Goal: Register for event/course

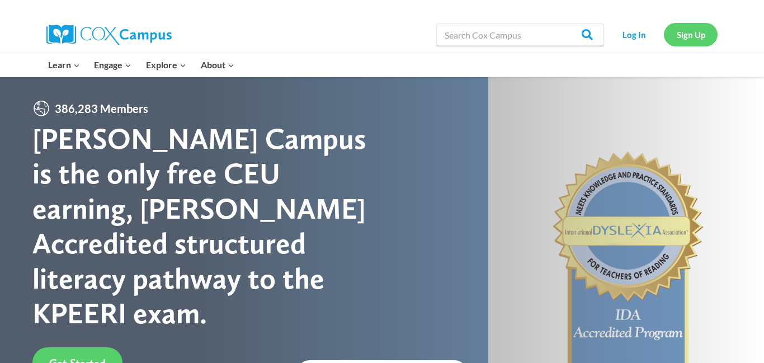
click at [685, 39] on link "Sign Up" at bounding box center [691, 34] width 54 height 23
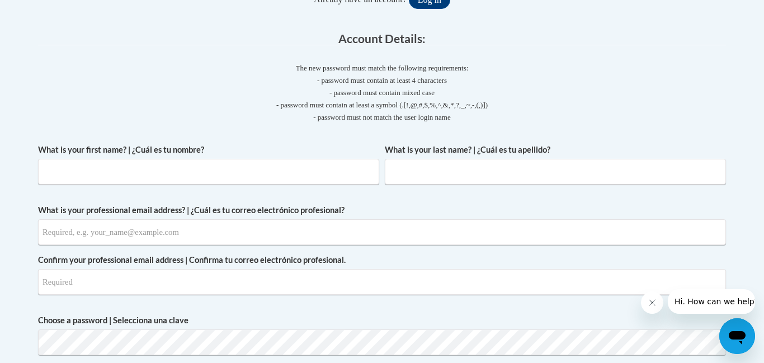
scroll to position [271, 0]
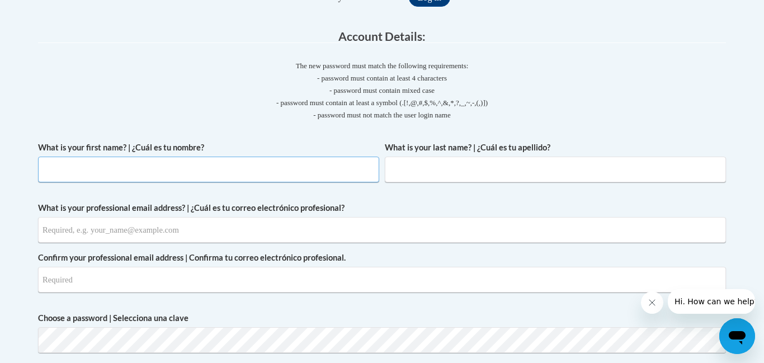
click at [198, 173] on input "What is your first name? | ¿Cuál es tu nombre?" at bounding box center [208, 170] width 341 height 26
type input "Natasha"
click at [464, 171] on input "What is your last name? | ¿Cuál es tu apellido?" at bounding box center [555, 170] width 341 height 26
type input "Young"
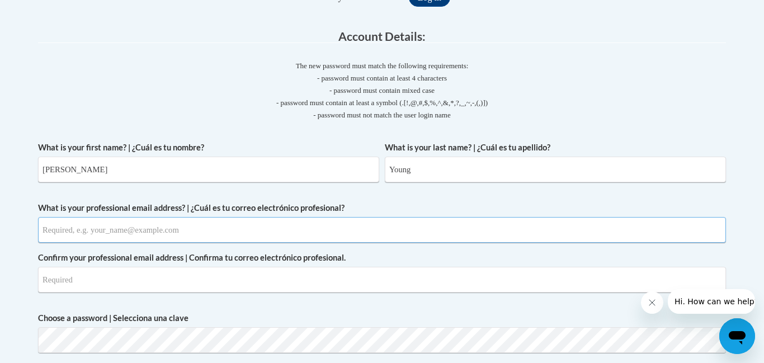
click at [197, 237] on input "What is your professional email address? | ¿Cuál es tu correo electrónico profe…" at bounding box center [382, 230] width 688 height 26
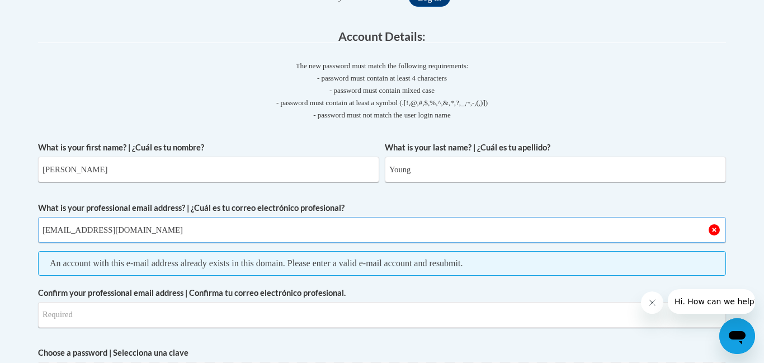
click at [310, 232] on input "nyoung000008@gmail.com" at bounding box center [382, 230] width 688 height 26
type input "nyoung@mapheadstart.org"
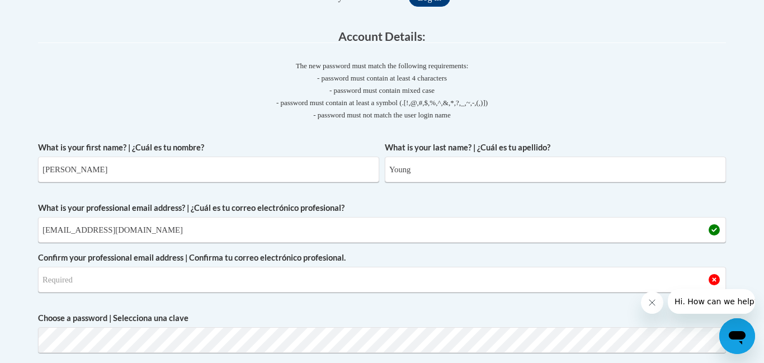
click at [223, 313] on label "Choose a password | Selecciona una clave" at bounding box center [382, 318] width 688 height 12
click at [412, 284] on input "Confirm your professional email address | Confirma tu correo electrónico profes…" at bounding box center [382, 280] width 688 height 26
click at [390, 286] on input "Confirm your professional email address | Confirma tu correo electrónico profes…" at bounding box center [382, 280] width 688 height 26
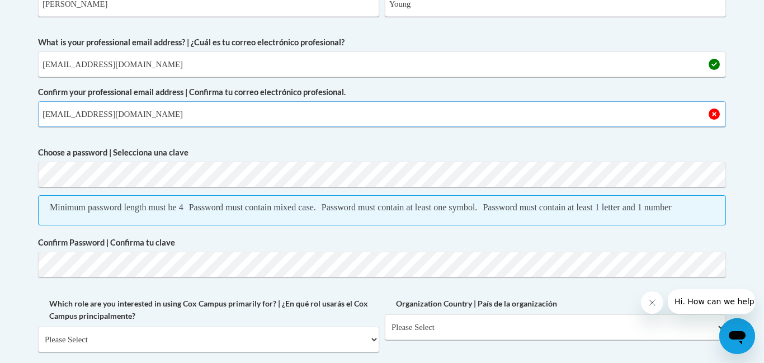
scroll to position [440, 0]
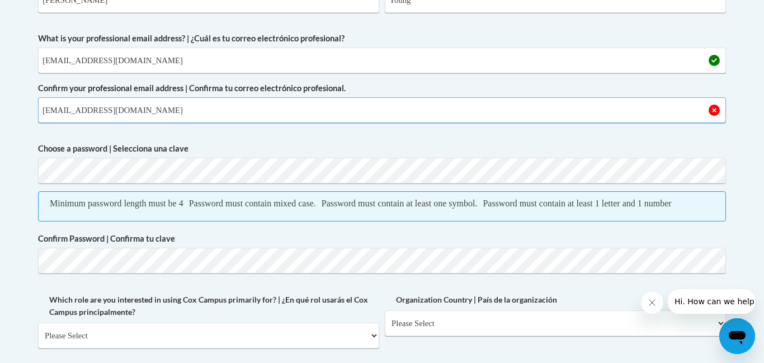
type input "nyoung@mapheadstart.org"
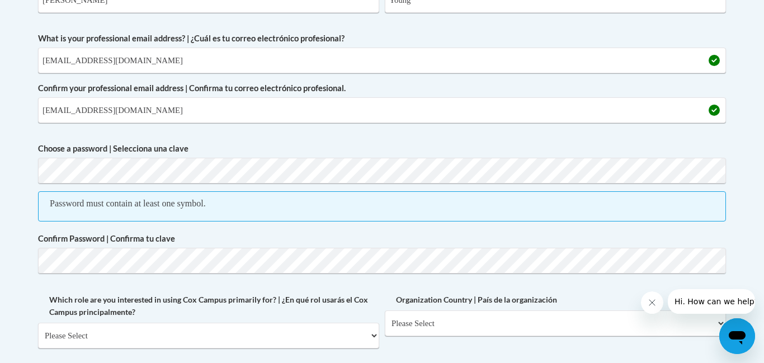
click at [538, 241] on label "Confirm Password | Confirma tu clave" at bounding box center [382, 239] width 688 height 12
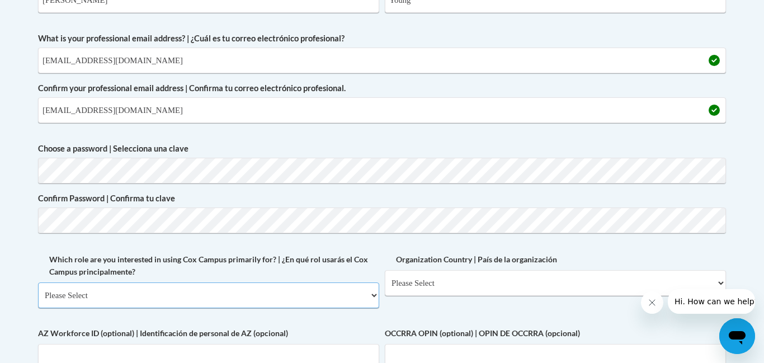
click at [373, 297] on select "Please Select College/University | Colegio/Universidad Community/Nonprofit Part…" at bounding box center [208, 295] width 341 height 26
select select "fbf2d438-af2f-41f8-98f1-81c410e29de3"
click at [38, 282] on select "Please Select College/University | Colegio/Universidad Community/Nonprofit Part…" at bounding box center [208, 295] width 341 height 26
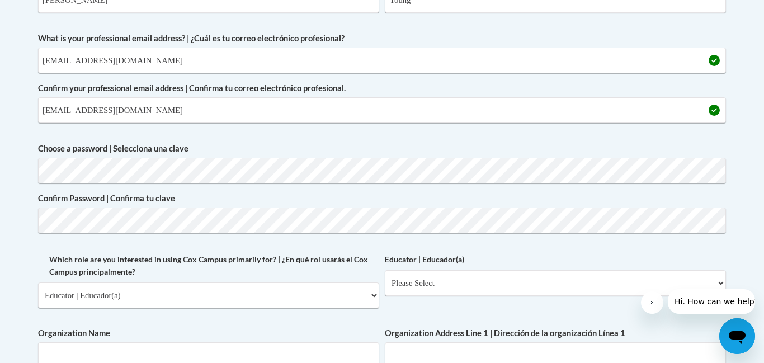
click at [654, 303] on icon "Close message from company" at bounding box center [652, 302] width 9 height 9
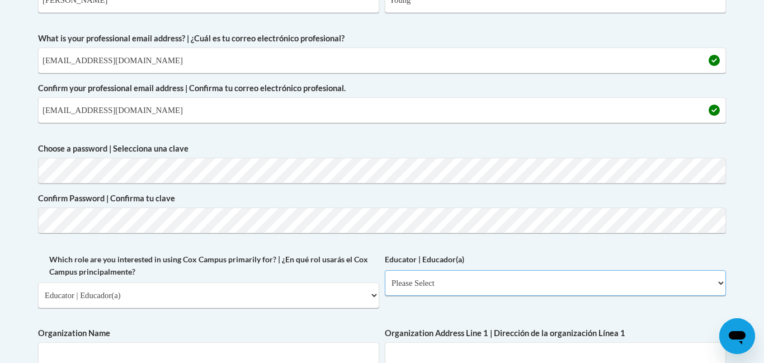
click at [720, 282] on select "Please Select Early Learning/Daycare Teacher/Family Home Care Provider | Maestr…" at bounding box center [555, 283] width 341 height 26
click at [385, 270] on select "Please Select Early Learning/Daycare Teacher/Family Home Care Provider | Maestr…" at bounding box center [555, 283] width 341 height 26
click at [720, 286] on select "Please Select Early Learning/Daycare Teacher/Family Home Care Provider | Maestr…" at bounding box center [555, 283] width 341 height 26
select select "5e2af403-4f2c-4e49-a02f-103e55d7b75b"
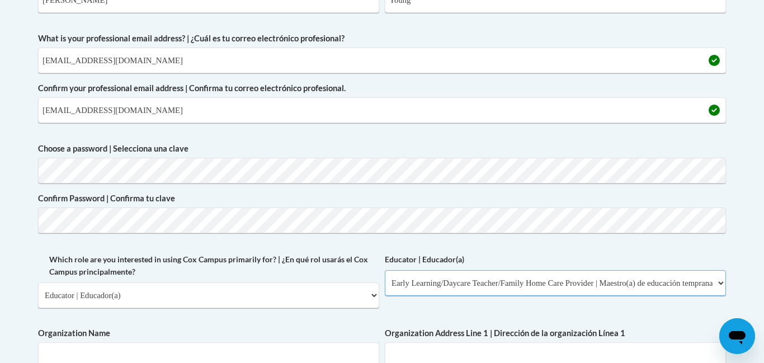
click at [385, 270] on select "Please Select Early Learning/Daycare Teacher/Family Home Care Provider | Maestr…" at bounding box center [555, 283] width 341 height 26
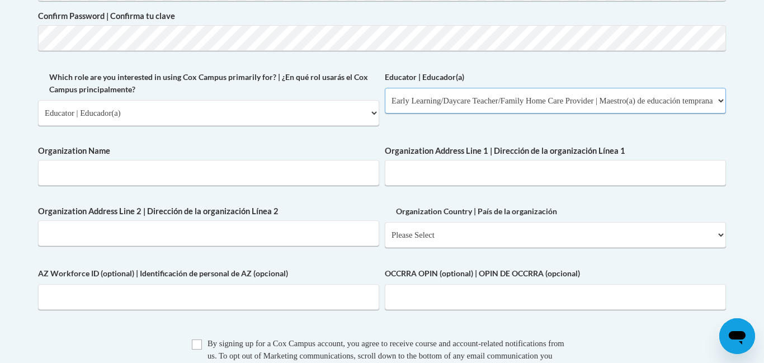
scroll to position [625, 0]
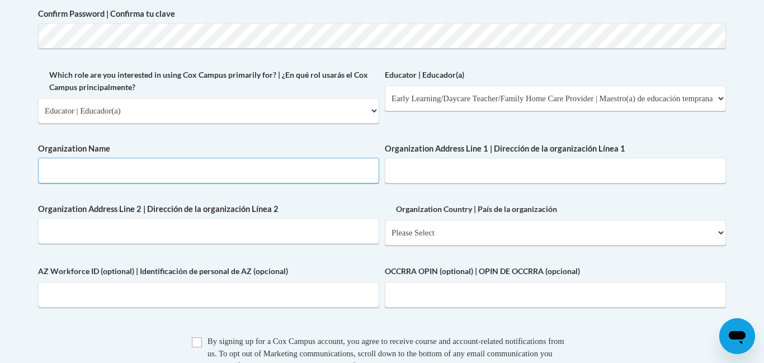
click at [234, 171] on input "Organization Name" at bounding box center [208, 171] width 341 height 26
type input "Prather Head start"
click at [474, 171] on input "Organization Address Line 1 | Dirección de la organización Línea 1" at bounding box center [555, 171] width 341 height 26
click at [501, 167] on input "40 Co Rd 562" at bounding box center [555, 171] width 341 height 26
type input "40 Co Rd 562 Ripley MS 38663"
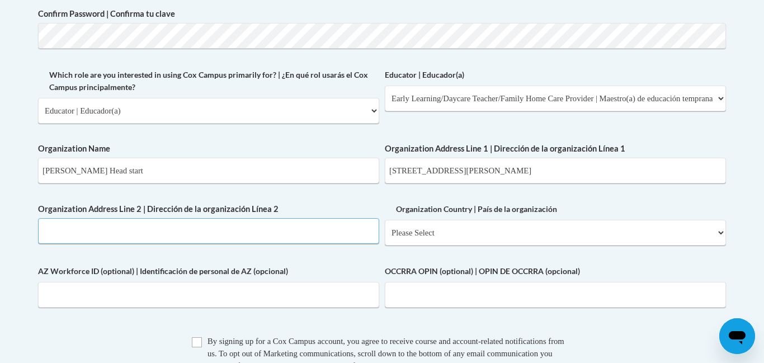
click at [285, 232] on input "Organization Address Line 2 | Dirección de la organización Línea 2" at bounding box center [208, 231] width 341 height 26
type input "40 Co Rd. 562 Ripley, MS 38663"
click at [721, 234] on select "Please Select United States | Estados Unidos Outside of the United States | Fue…" at bounding box center [555, 233] width 341 height 26
select select "ad49bcad-a171-4b2e-b99c-48b446064914"
click at [385, 220] on select "Please Select United States | Estados Unidos Outside of the United States | Fue…" at bounding box center [555, 233] width 341 height 26
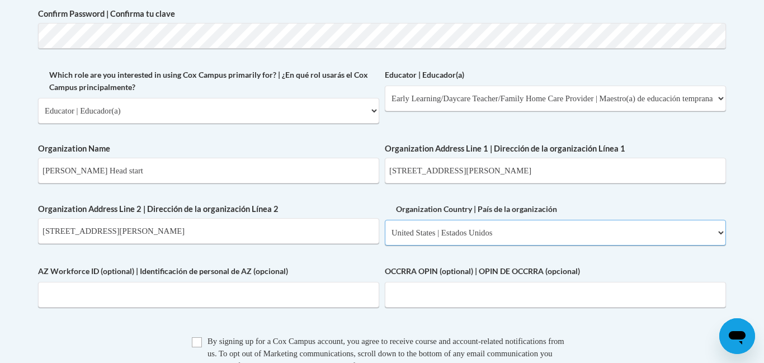
select select
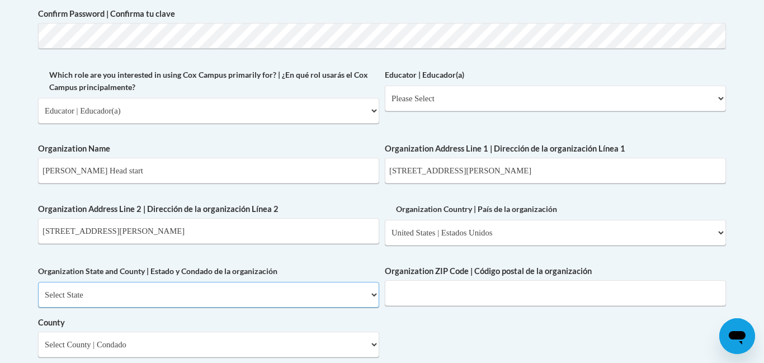
click at [371, 293] on select "Select State Alabama Alaska Arizona Arkansas California Colorado Connecticut De…" at bounding box center [208, 295] width 341 height 26
select select "Mississippi"
click at [38, 282] on select "Select State Alabama Alaska Arizona Arkansas California Colorado Connecticut De…" at bounding box center [208, 295] width 341 height 26
click at [500, 296] on input "Organization ZIP Code | Código postal de la organización" at bounding box center [555, 293] width 341 height 26
click at [561, 347] on div "What is your first name? | ¿Cuál es tu nombre? Natasha What is your last name? …" at bounding box center [382, 107] width 688 height 651
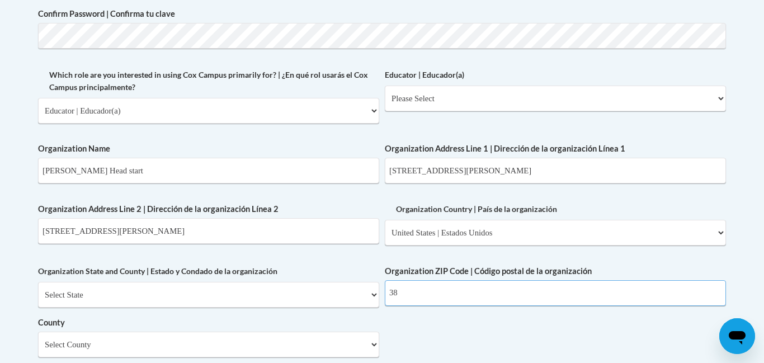
click at [437, 286] on input "38" at bounding box center [555, 293] width 341 height 26
click at [427, 290] on input "38" at bounding box center [555, 293] width 341 height 26
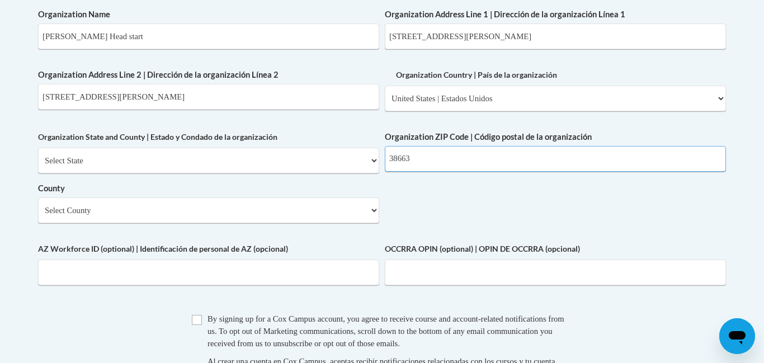
scroll to position [762, 0]
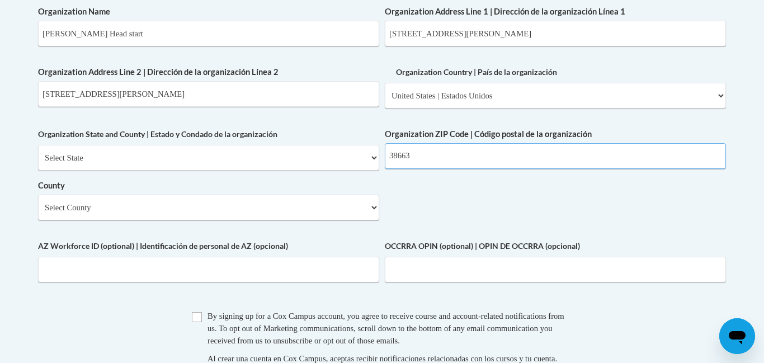
type input "38663"
click at [375, 206] on select "Select County Adams Alcorn Amite Attala Benton Bolivar Calhoun Carroll Chickasa…" at bounding box center [208, 208] width 341 height 26
select select "Tippah"
click at [38, 195] on select "Select County Adams Alcorn Amite Attala Benton Bolivar Calhoun Carroll Chickasa…" at bounding box center [208, 208] width 341 height 26
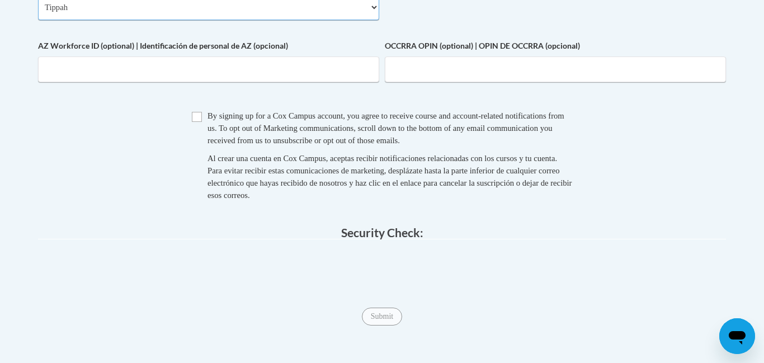
scroll to position [981, 0]
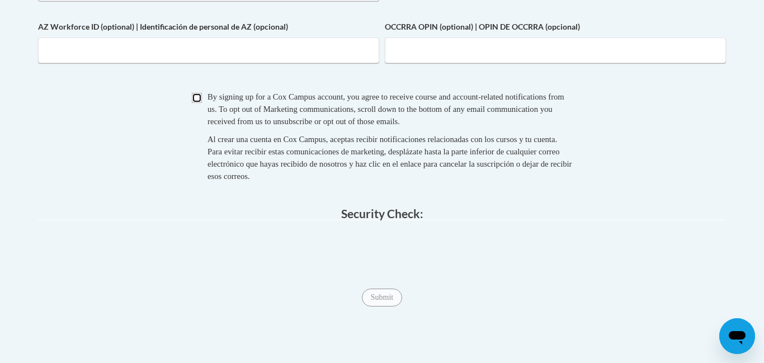
click at [196, 99] on input "Checkbox" at bounding box center [197, 98] width 10 height 10
checkbox input "true"
click at [382, 298] on input "Submit" at bounding box center [382, 298] width 40 height 18
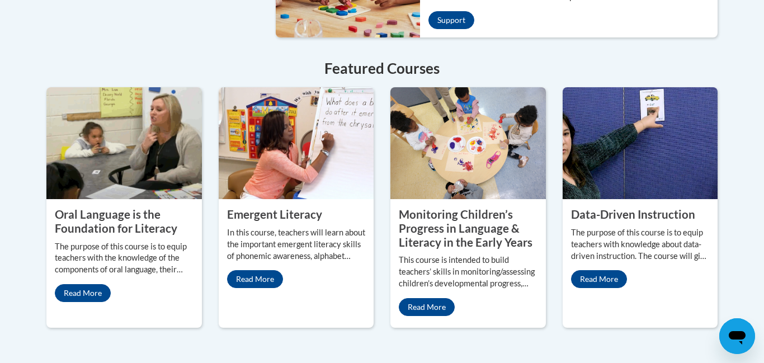
scroll to position [981, 0]
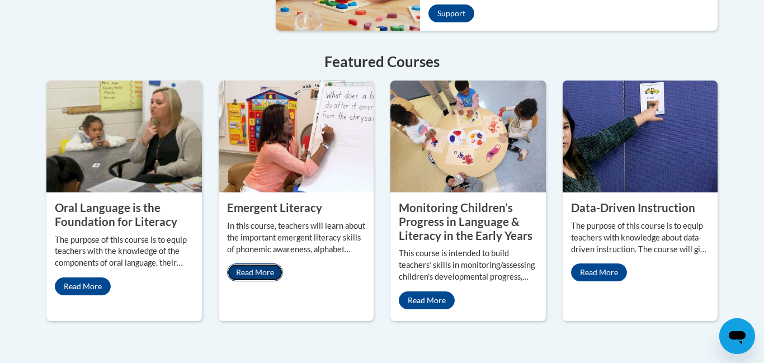
click at [260, 263] on link "Read More" at bounding box center [255, 272] width 56 height 18
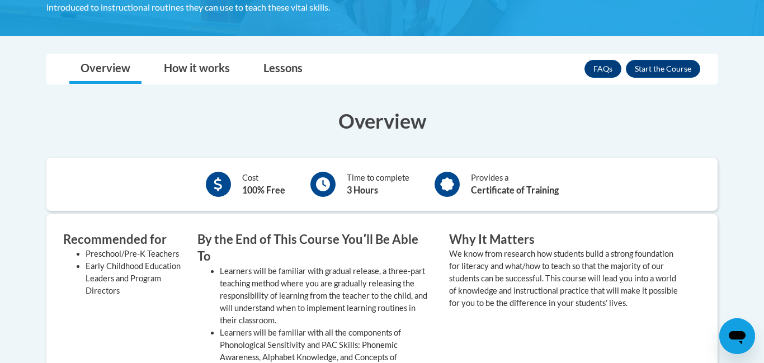
scroll to position [253, 0]
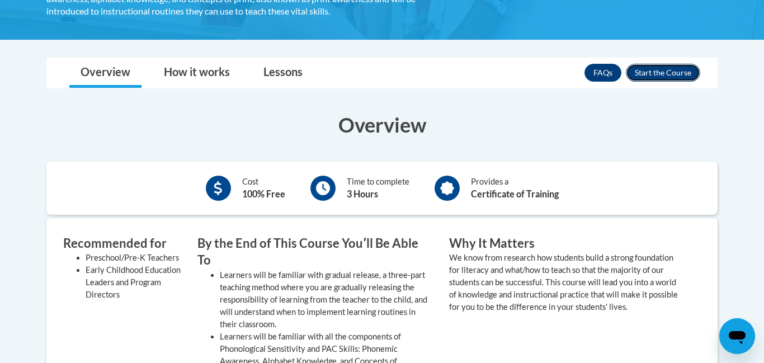
click at [659, 78] on button "Enroll" at bounding box center [663, 73] width 74 height 18
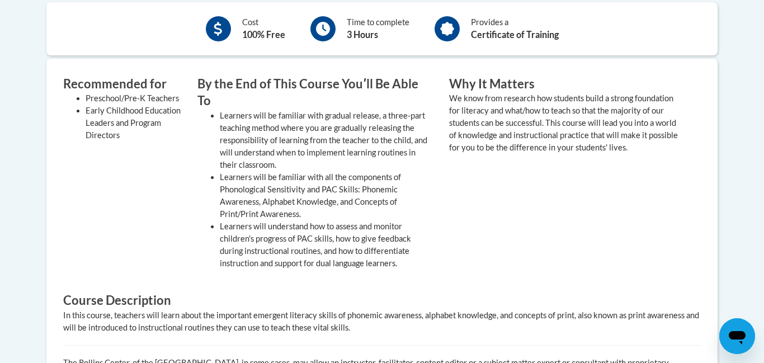
scroll to position [418, 0]
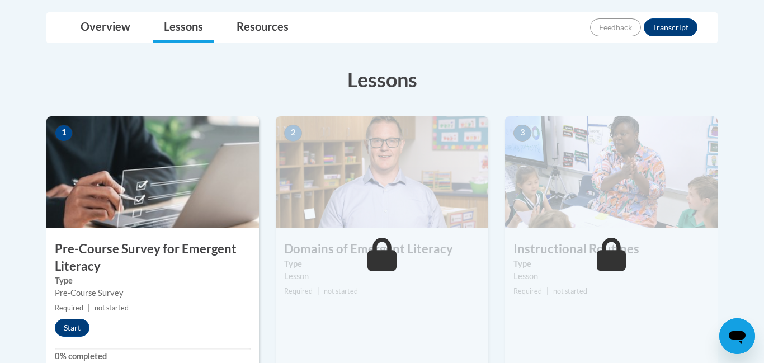
scroll to position [357, 0]
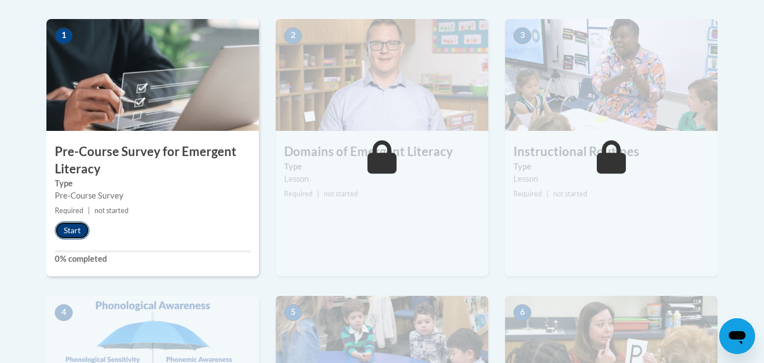
click at [79, 227] on button "Start" at bounding box center [72, 231] width 35 height 18
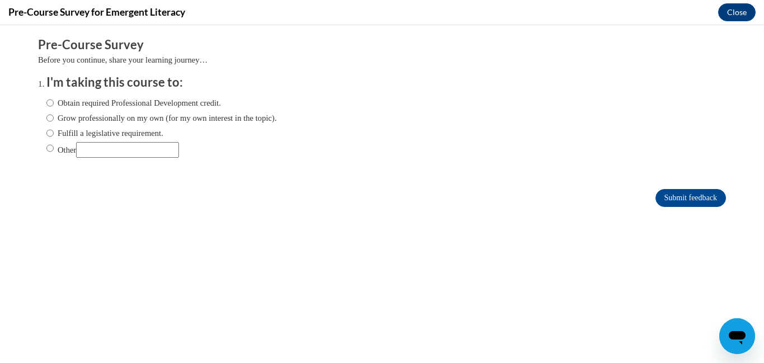
scroll to position [0, 0]
click at [51, 101] on input "Obtain required Professional Development credit." at bounding box center [49, 103] width 7 height 12
radio input "true"
click at [707, 196] on input "Submit feedback" at bounding box center [691, 198] width 70 height 18
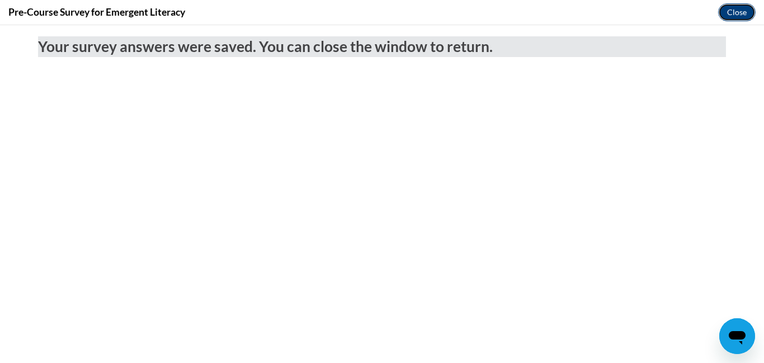
click at [737, 11] on button "Close" at bounding box center [736, 12] width 37 height 18
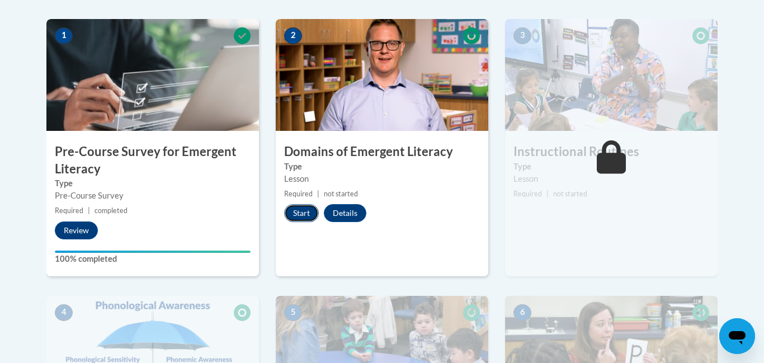
click at [303, 213] on button "Start" at bounding box center [301, 213] width 35 height 18
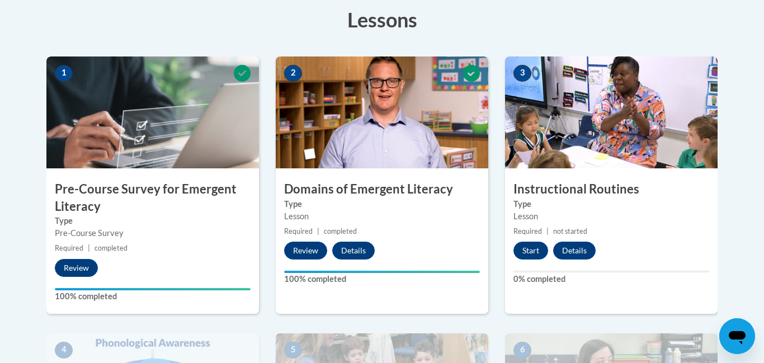
scroll to position [322, 0]
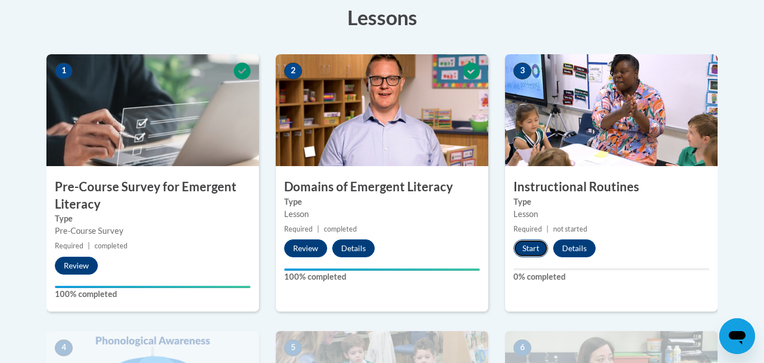
click at [536, 249] on button "Start" at bounding box center [531, 248] width 35 height 18
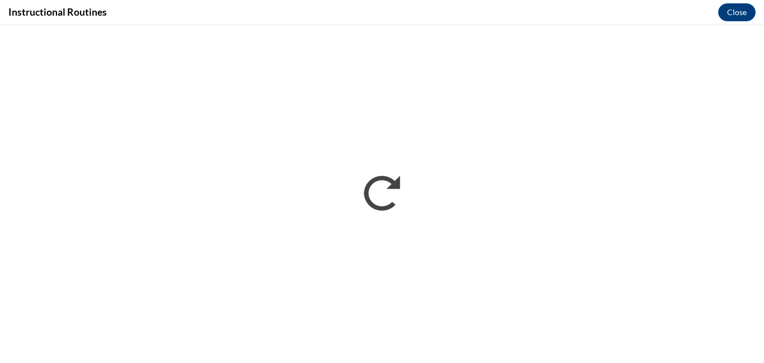
scroll to position [0, 0]
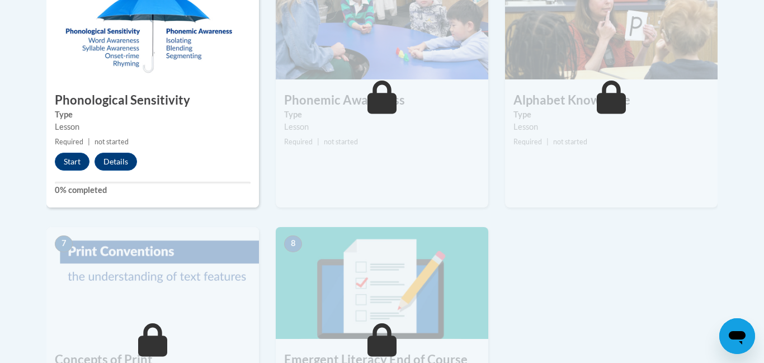
scroll to position [690, 0]
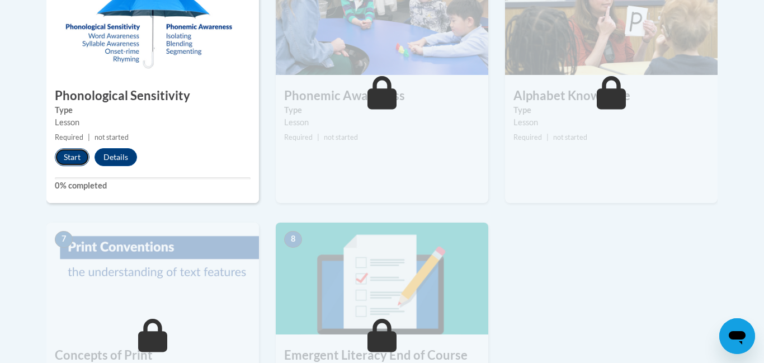
click at [79, 155] on button "Start" at bounding box center [72, 157] width 35 height 18
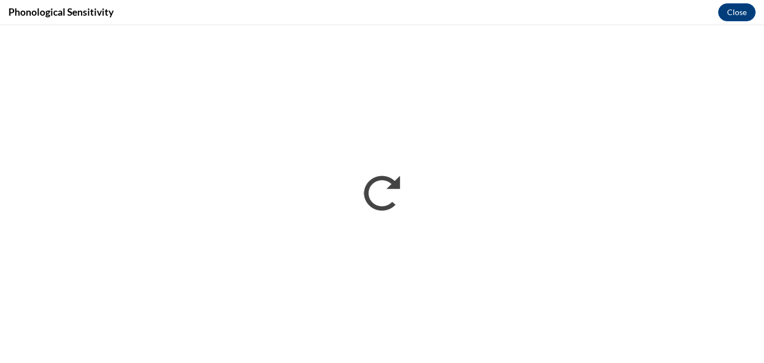
scroll to position [0, 0]
